Goal: Task Accomplishment & Management: Use online tool/utility

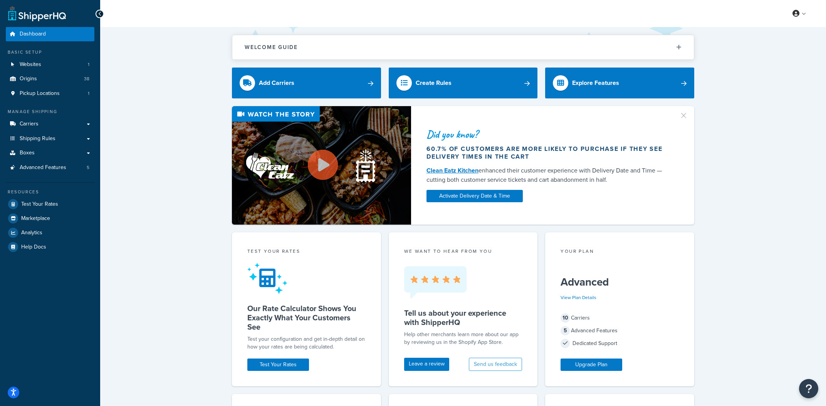
click at [415, 19] on div "My Profile Billing Global Settings Contact Us Logout" at bounding box center [463, 13] width 726 height 27
click at [74, 133] on link "Shipping Rules" at bounding box center [50, 138] width 89 height 14
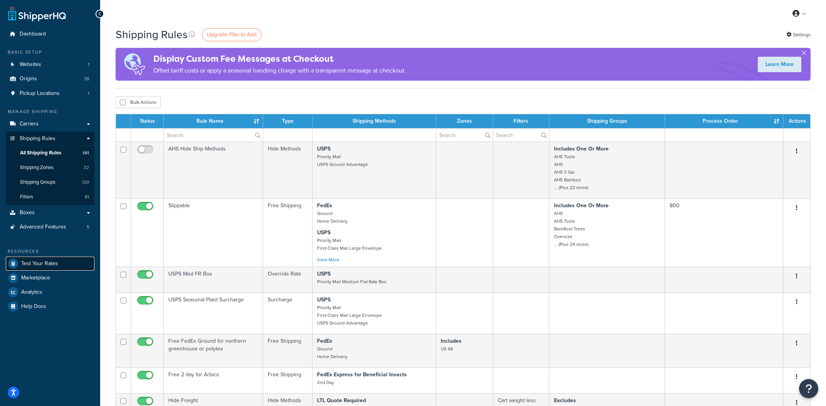
click at [59, 266] on link "Test Your Rates" at bounding box center [50, 263] width 89 height 14
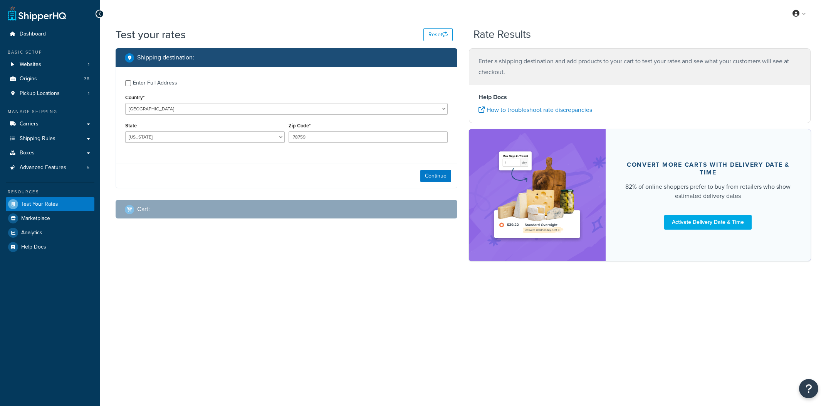
select select "[GEOGRAPHIC_DATA]"
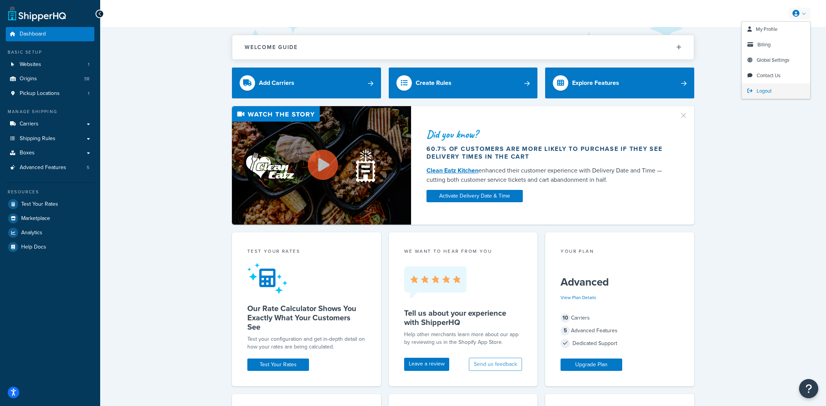
click at [766, 88] on span "Logout" at bounding box center [764, 90] width 15 height 7
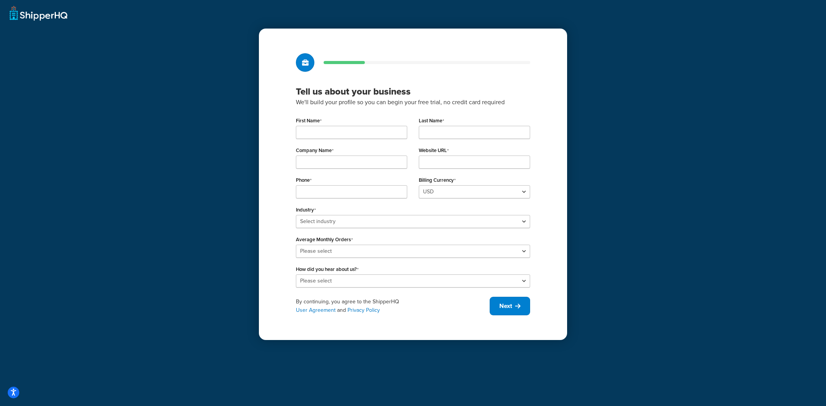
click at [665, 220] on div "Tell us about your business We'll build your profile so you can begin your free…" at bounding box center [413, 203] width 826 height 406
